Goal: Find specific page/section: Find specific page/section

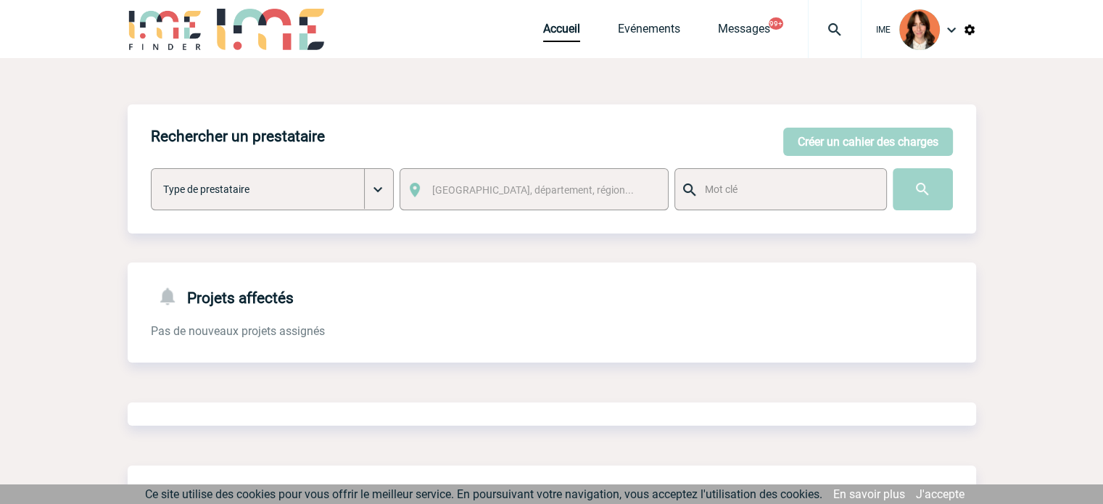
click at [853, 14] on div at bounding box center [835, 29] width 54 height 58
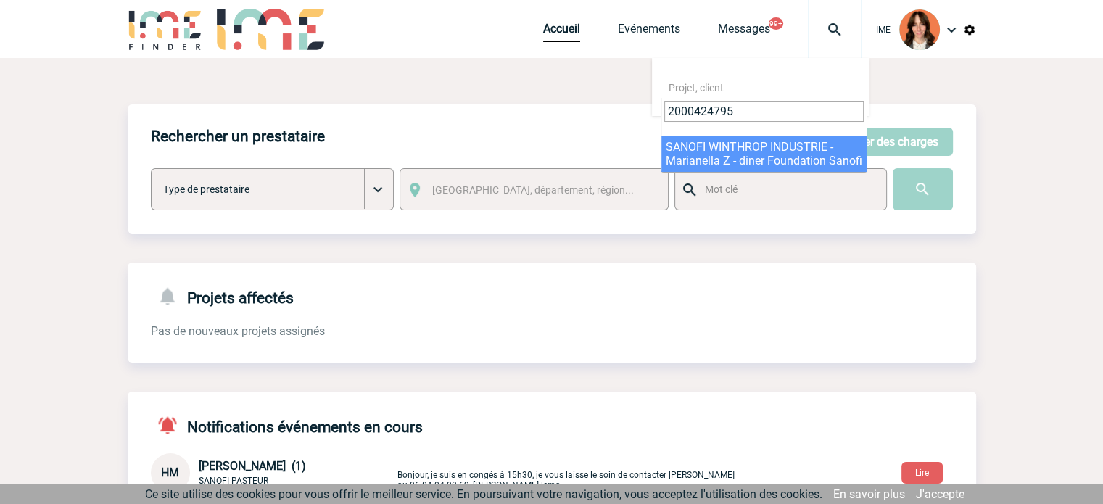
type input "2000424795"
select select "24296"
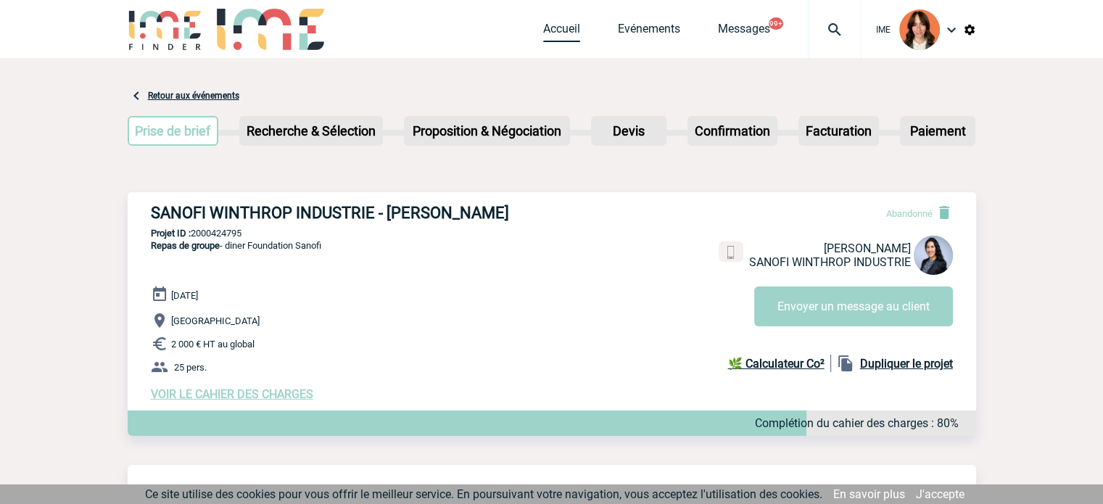
drag, startPoint x: 547, startPoint y: 30, endPoint x: 560, endPoint y: 31, distance: 13.1
click at [547, 30] on link "Accueil" at bounding box center [561, 32] width 37 height 20
